Goal: Navigation & Orientation: Find specific page/section

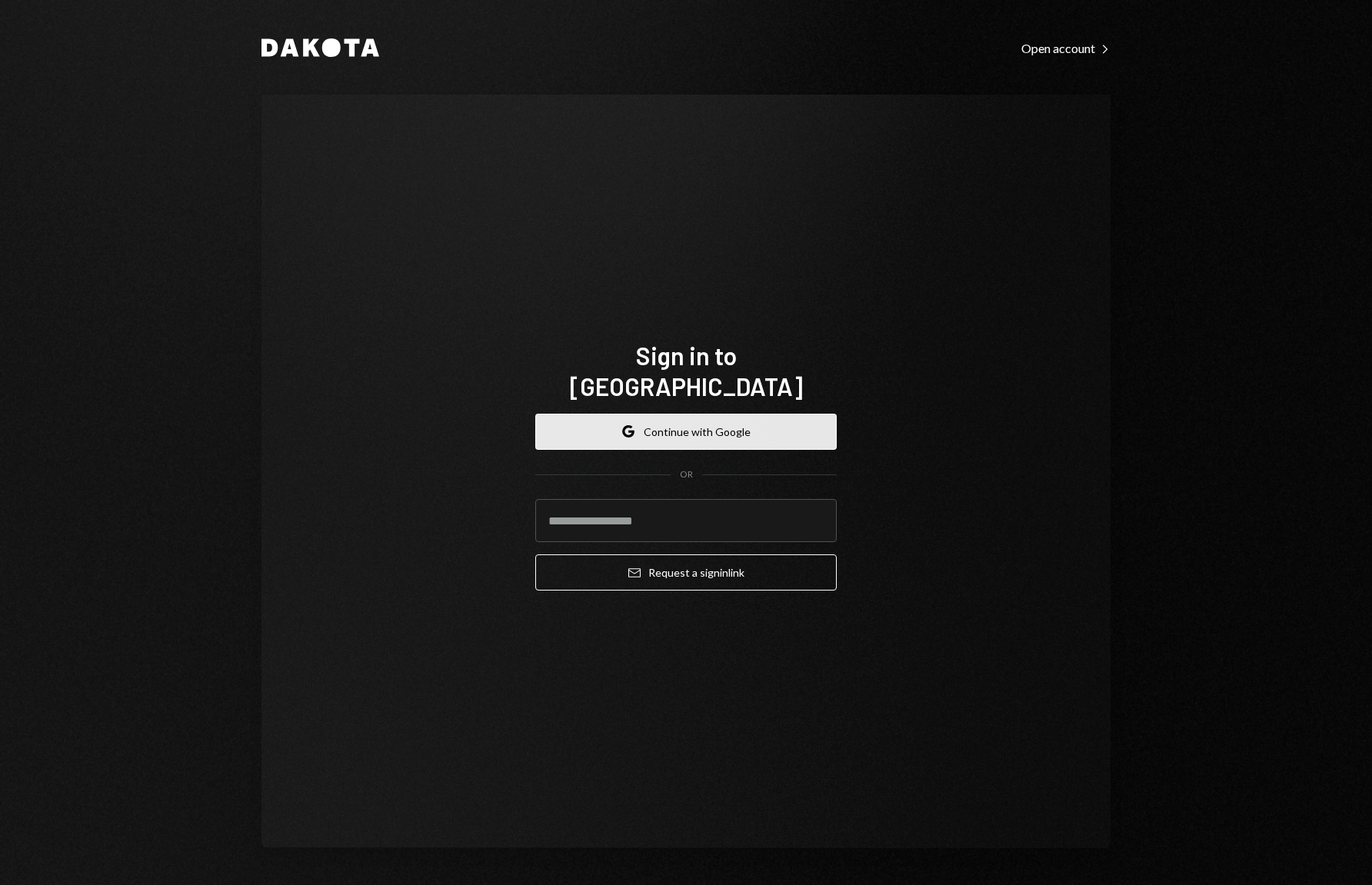
click at [619, 414] on button "Google Continue with Google" at bounding box center [686, 432] width 301 height 36
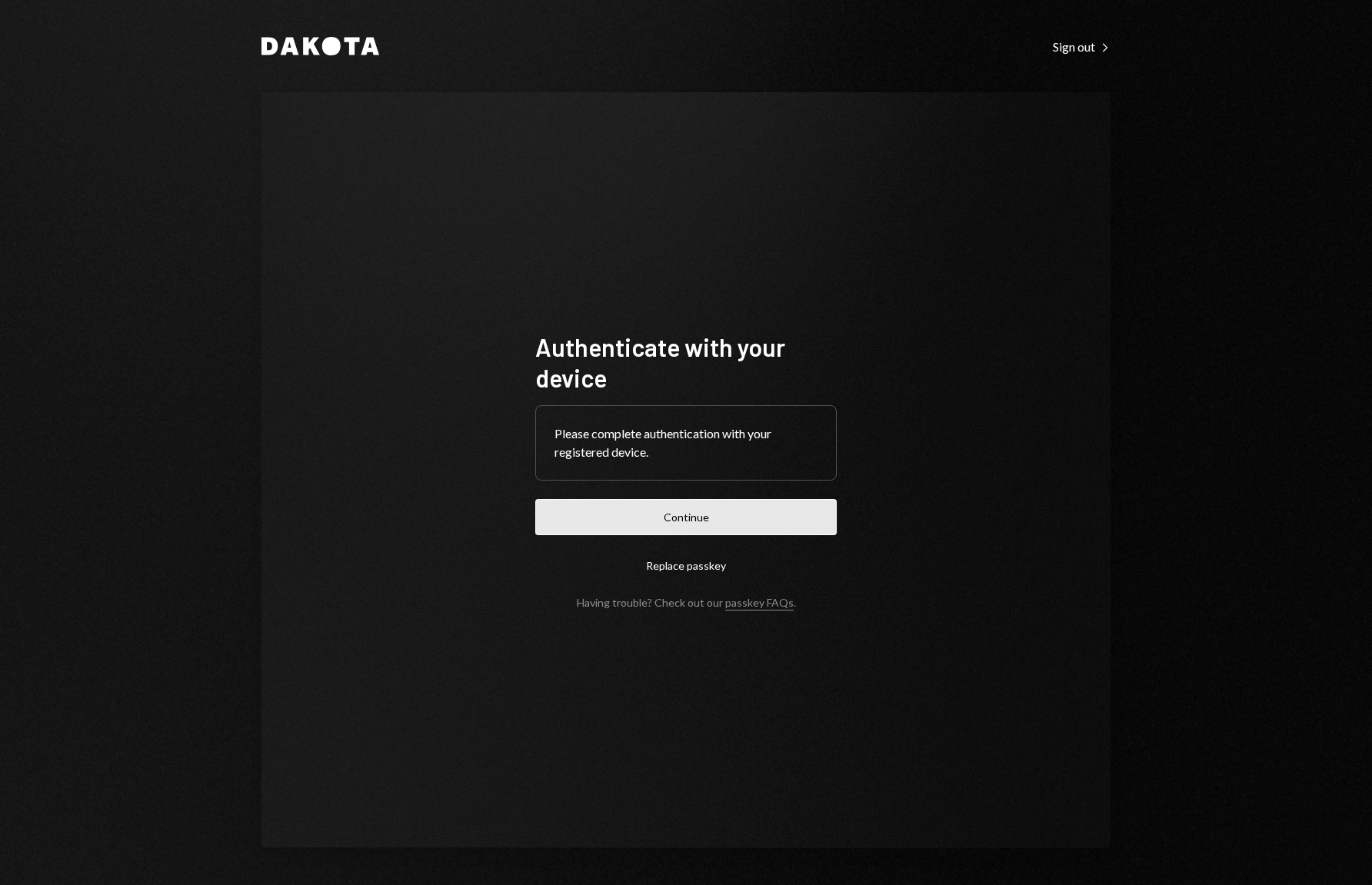
click at [591, 528] on button "Continue" at bounding box center [686, 517] width 301 height 36
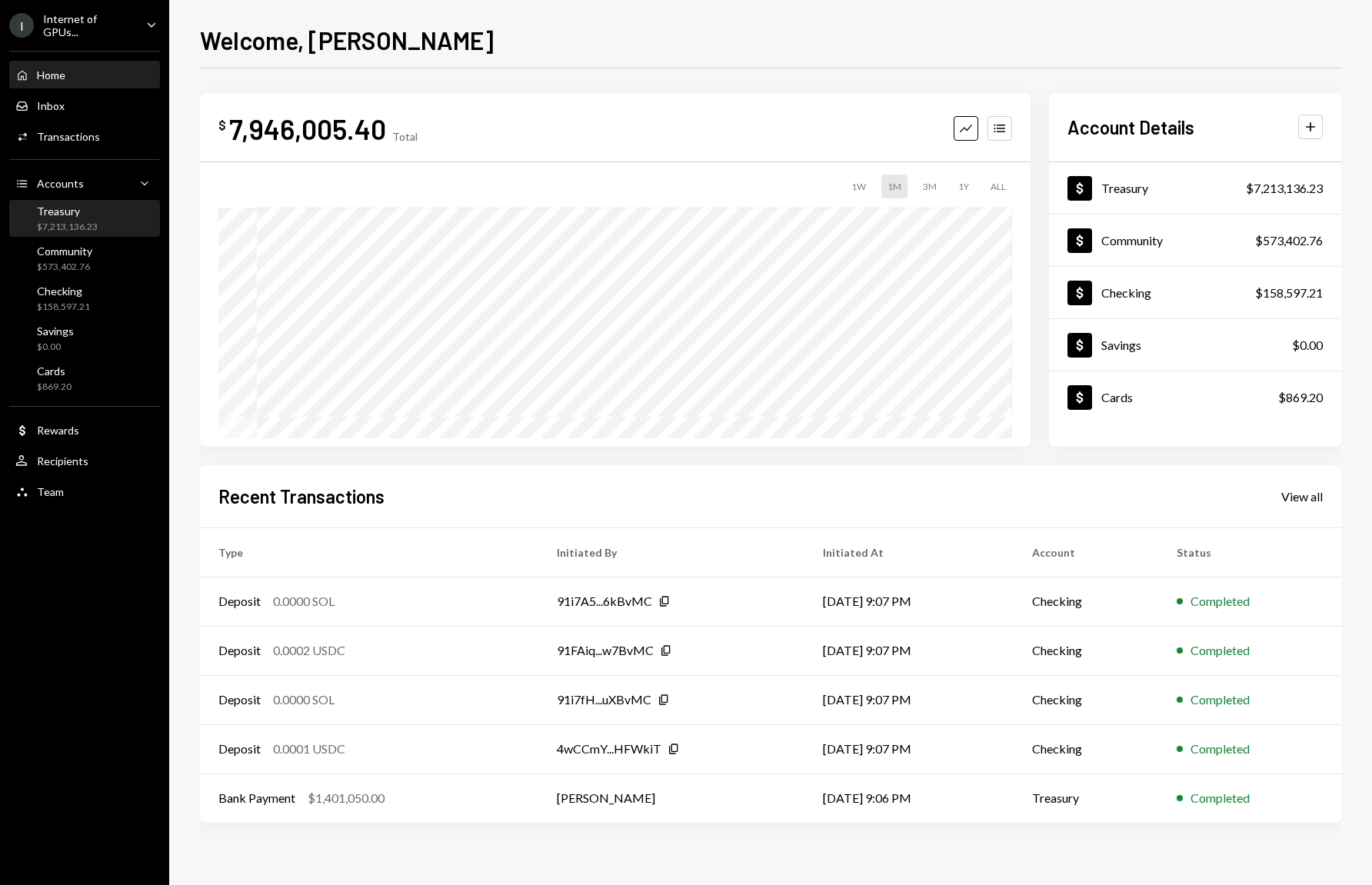
click at [84, 209] on div "Treasury" at bounding box center [68, 210] width 61 height 13
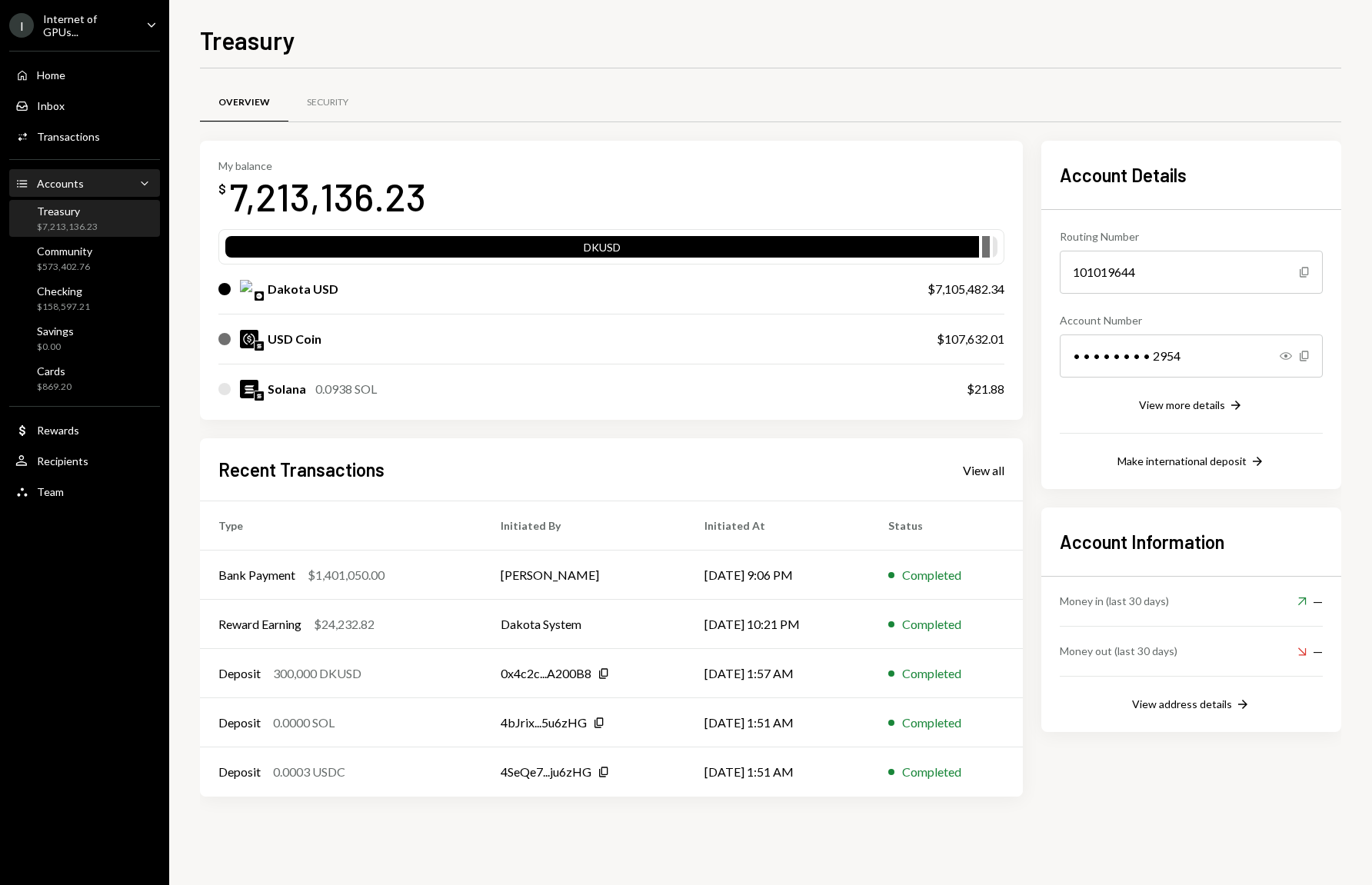
click at [83, 182] on div "Accounts Accounts Caret Down" at bounding box center [84, 183] width 138 height 17
